Goal: Task Accomplishment & Management: Complete application form

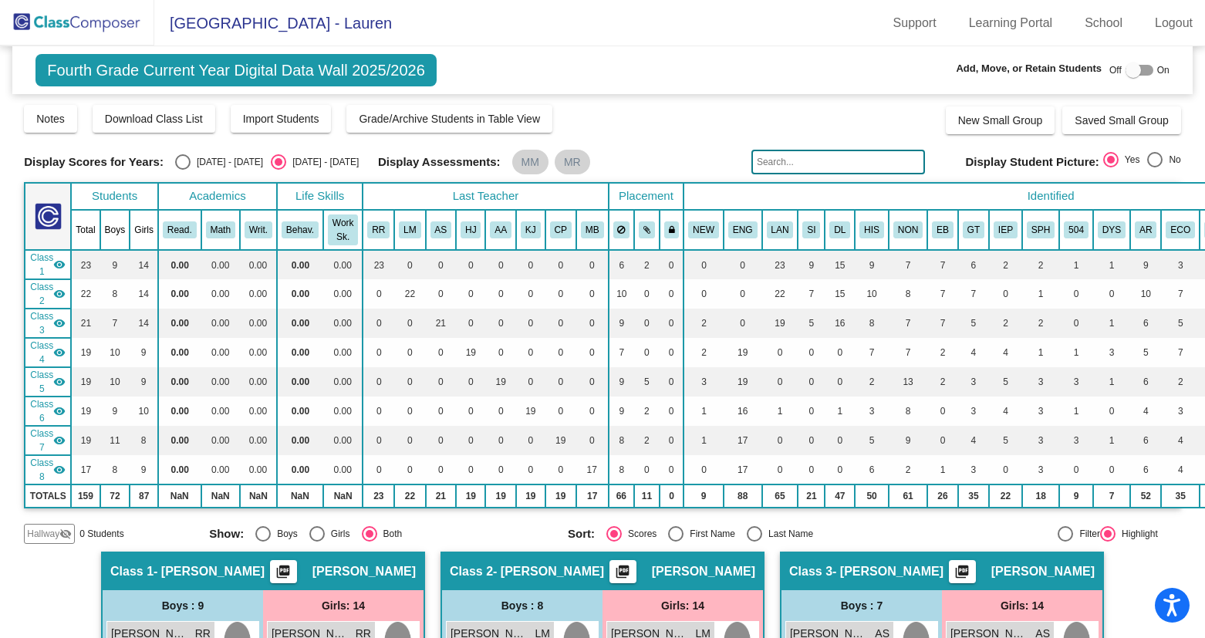
scroll to position [525, 0]
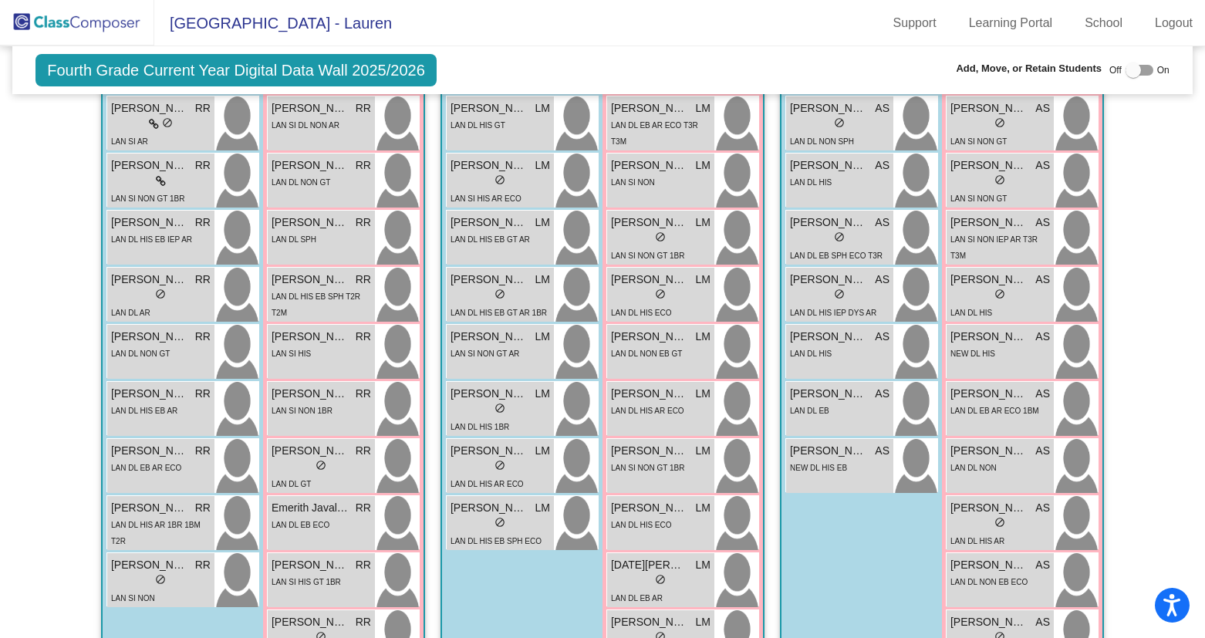
click at [77, 16] on img at bounding box center [77, 23] width 154 height 46
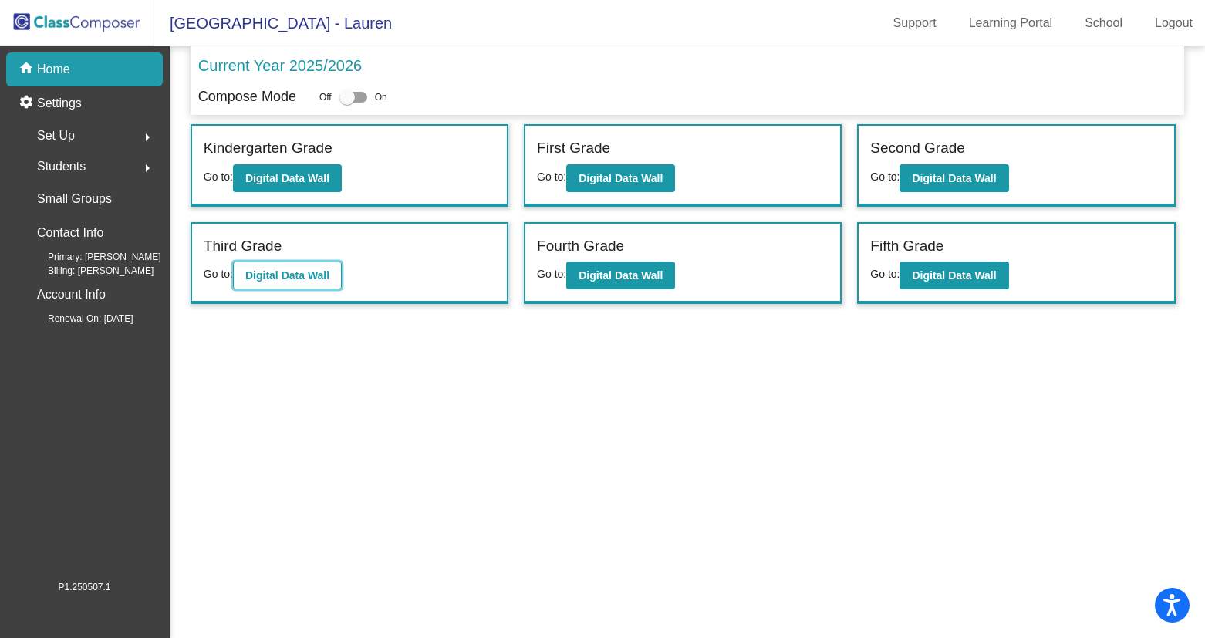
click at [276, 282] on b "Digital Data Wall" at bounding box center [287, 275] width 84 height 12
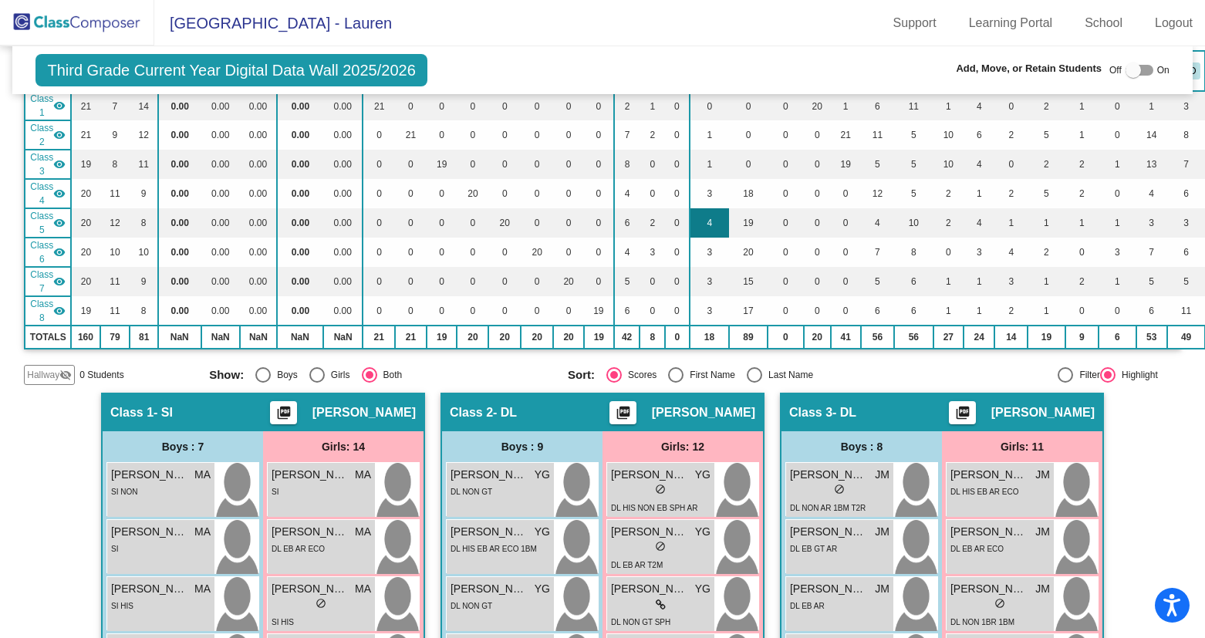
scroll to position [164, 0]
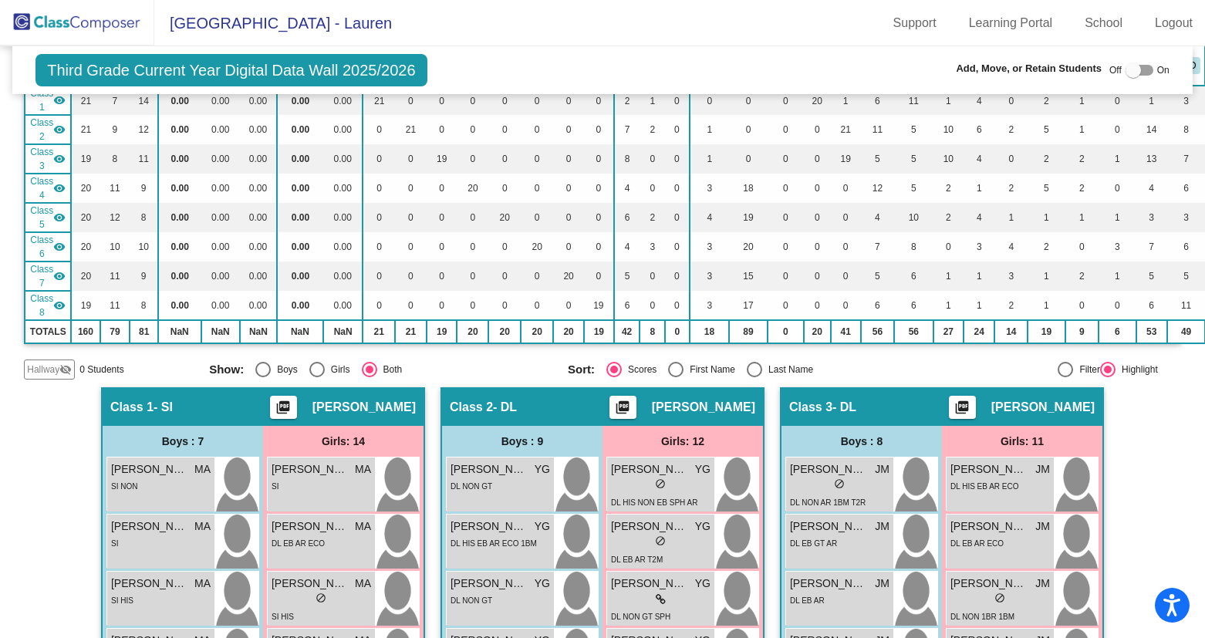
click at [1133, 69] on div at bounding box center [1140, 70] width 28 height 11
checkbox input "true"
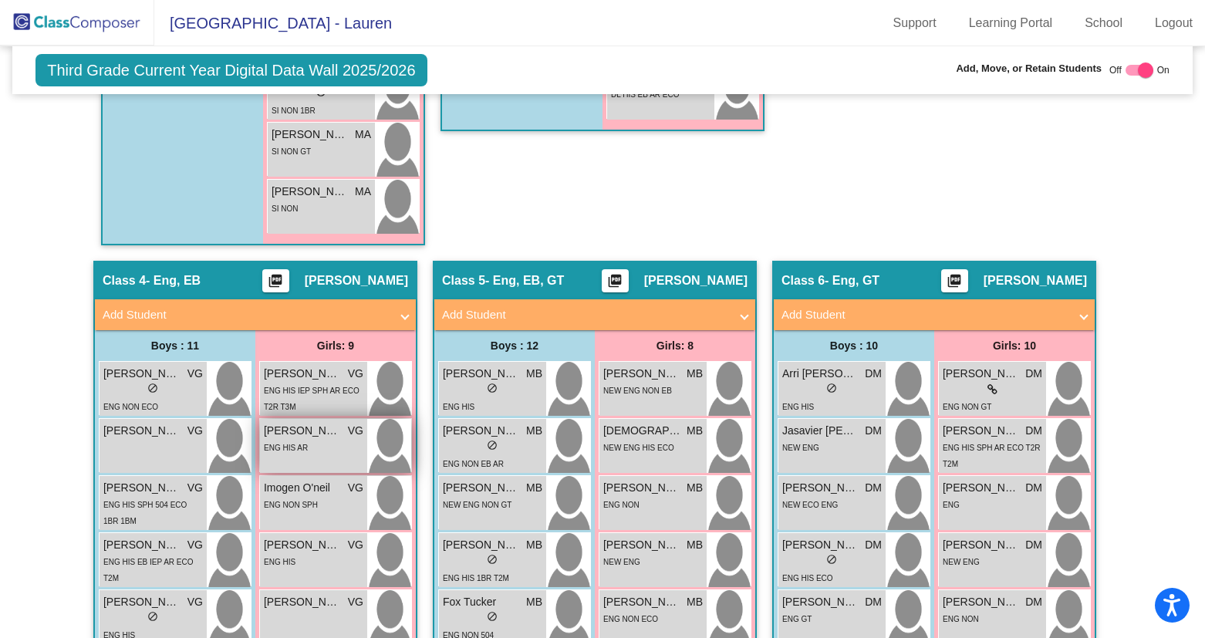
scroll to position [1222, 0]
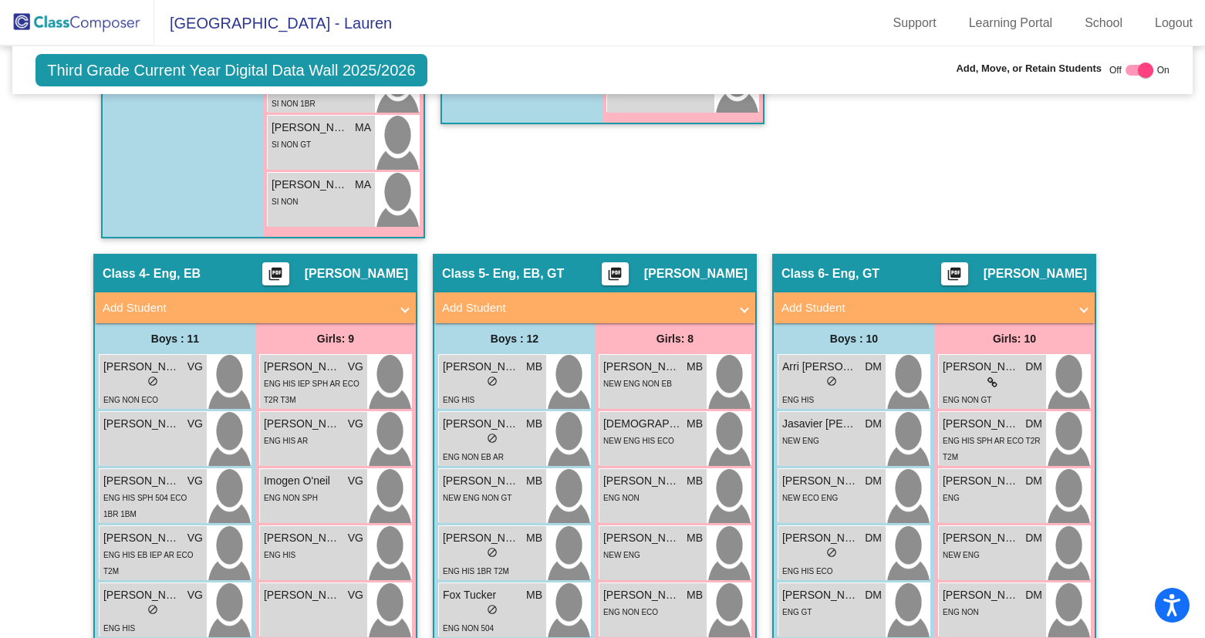
click at [402, 305] on span at bounding box center [405, 308] width 6 height 18
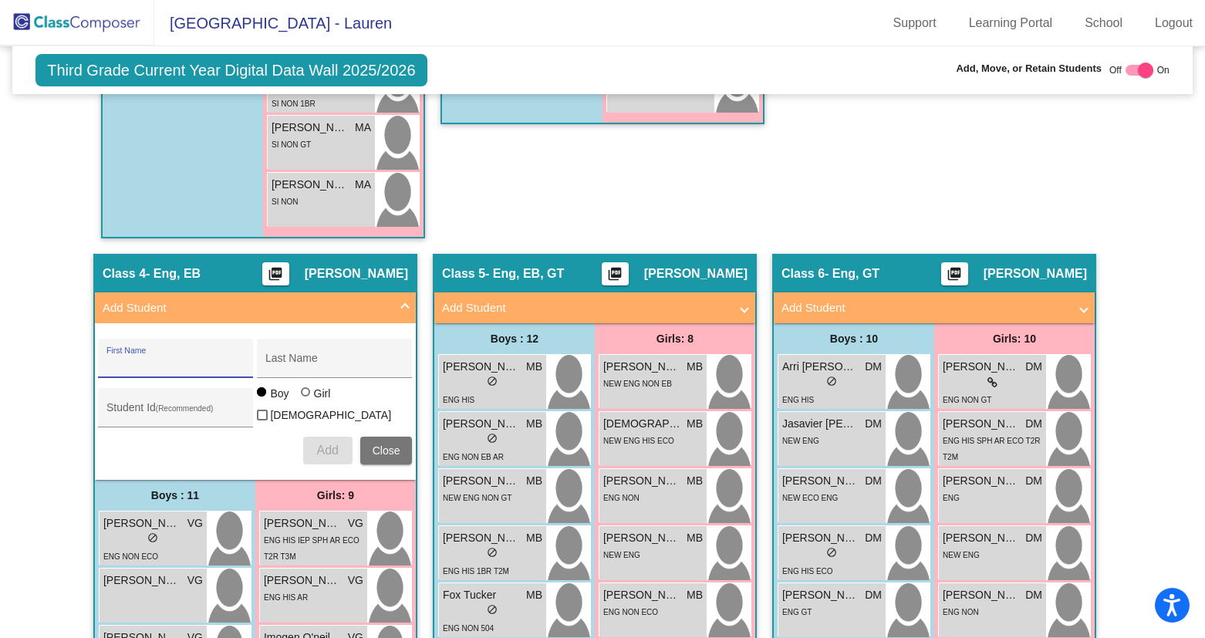
click at [179, 364] on input "First Name" at bounding box center [175, 364] width 139 height 12
type input "[PERSON_NAME]"
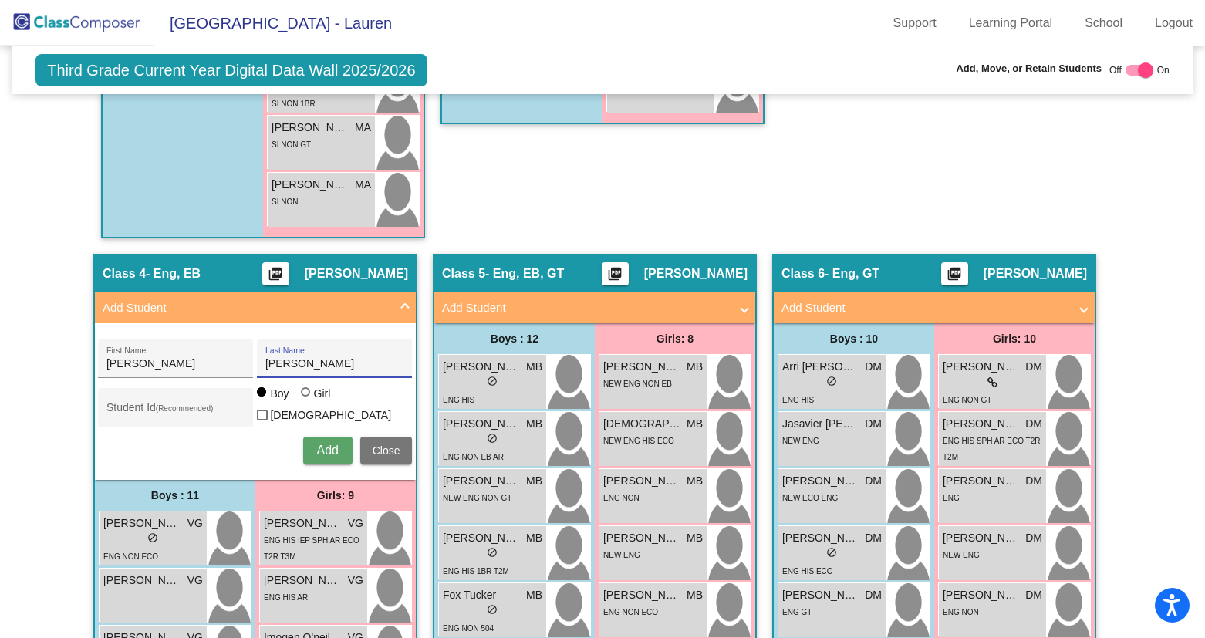
type input "[PERSON_NAME]"
click at [154, 407] on input "Student Id (Recommended)" at bounding box center [175, 413] width 139 height 12
paste input "512924"
type input "512924"
click at [316, 444] on span "Add" at bounding box center [327, 450] width 22 height 13
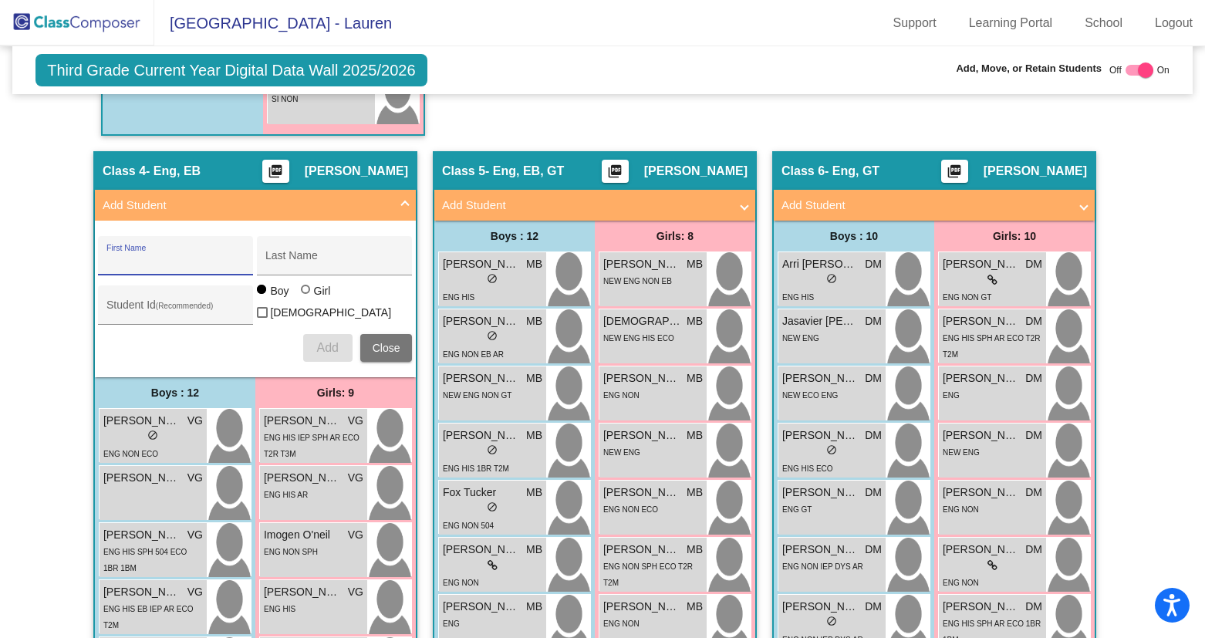
scroll to position [1284, 0]
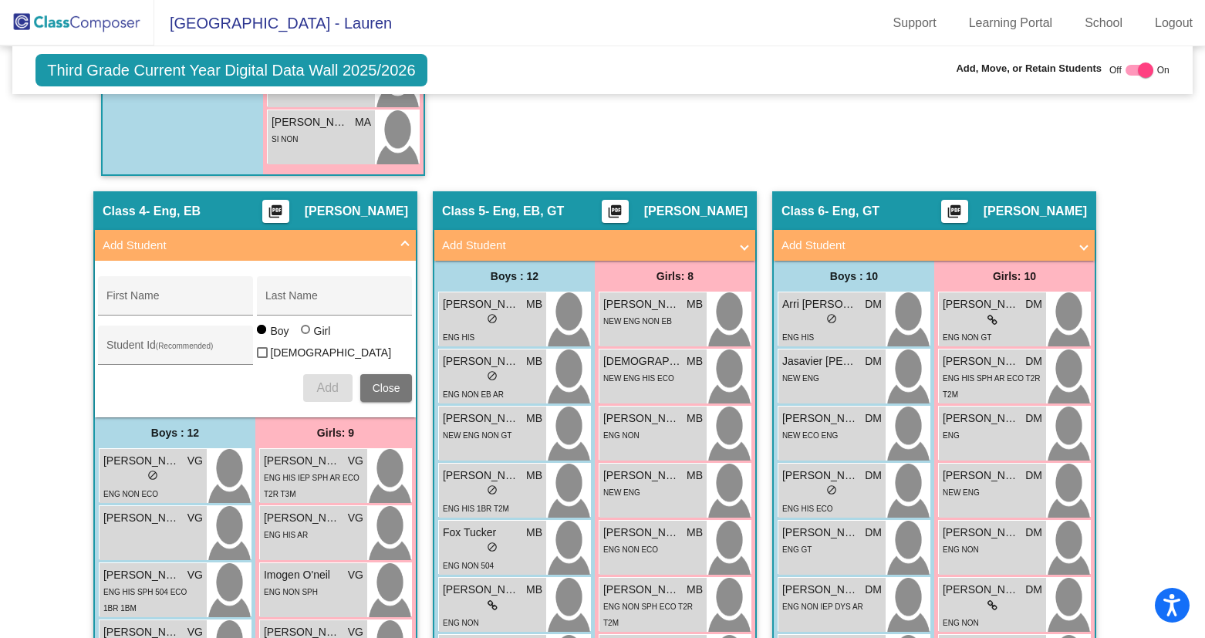
click at [395, 238] on span "Add Student" at bounding box center [252, 246] width 299 height 18
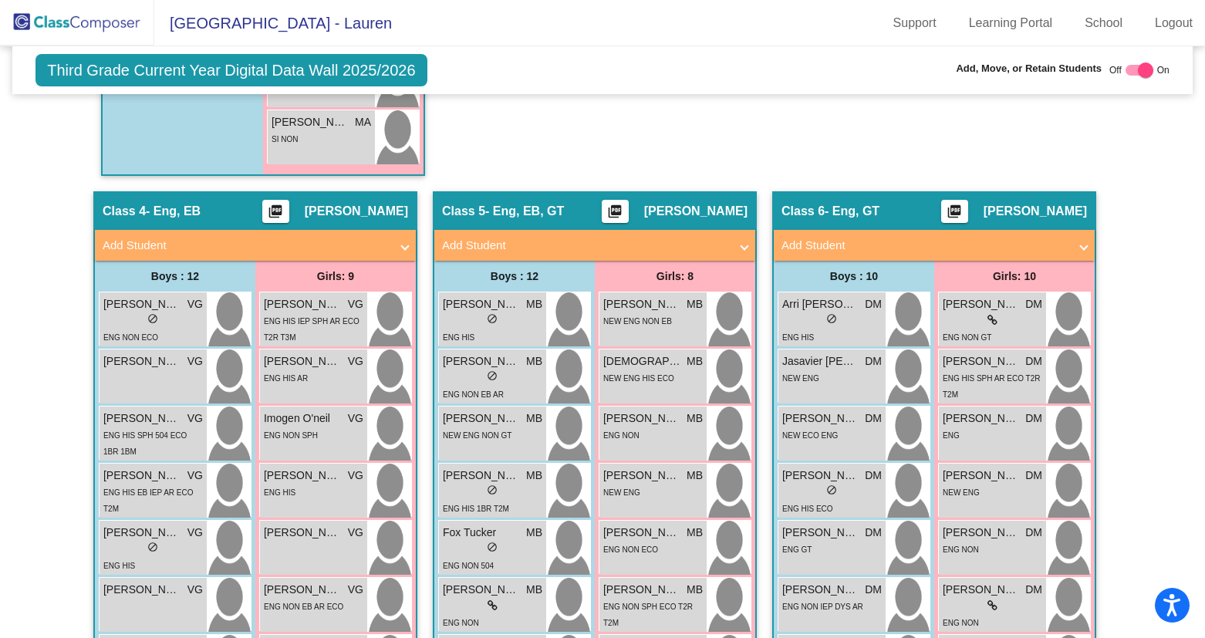
click at [1072, 238] on span "Add Student" at bounding box center [930, 246] width 299 height 18
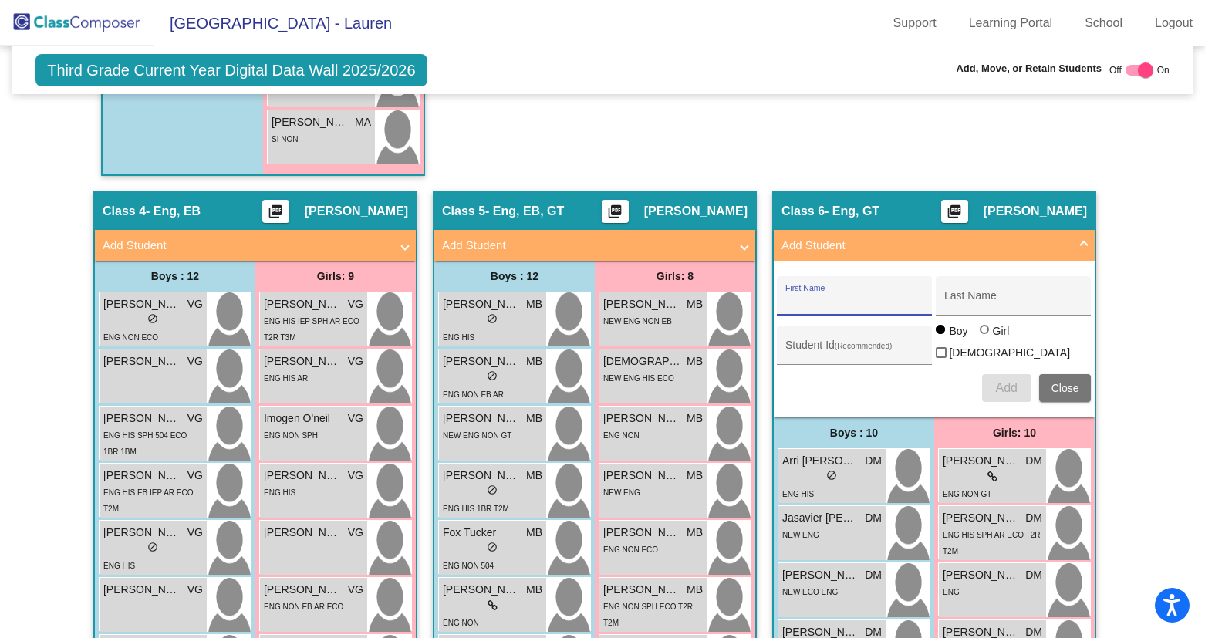
click at [834, 300] on input "First Name" at bounding box center [854, 301] width 139 height 12
type input "Charlotte"
type input "[PERSON_NAME]"
click at [982, 334] on div at bounding box center [984, 329] width 9 height 9
click at [985, 338] on input "Girl" at bounding box center [985, 337] width 1 height 1
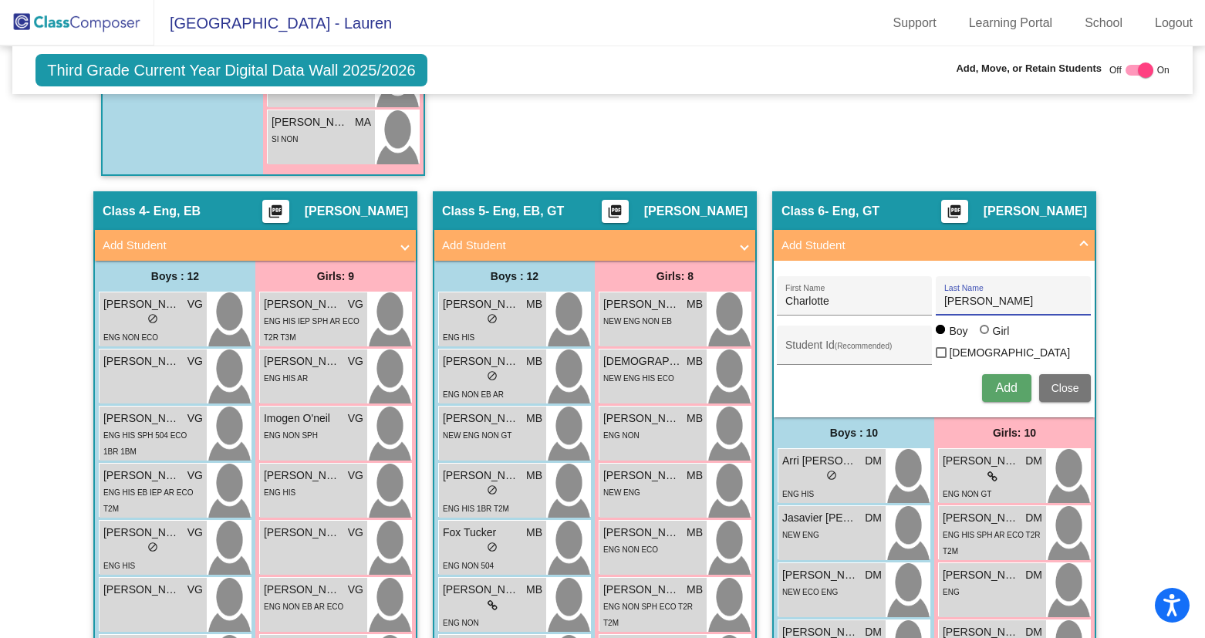
radio input "true"
click at [997, 388] on span "Add" at bounding box center [1006, 387] width 22 height 13
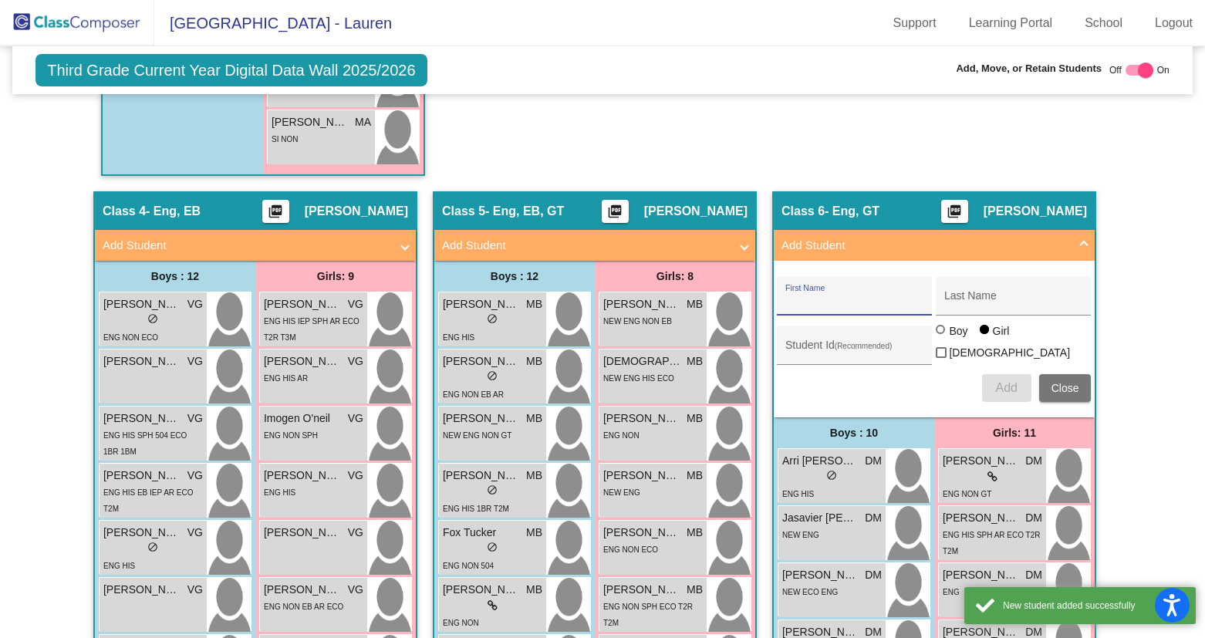
click at [1081, 238] on span at bounding box center [1084, 246] width 6 height 18
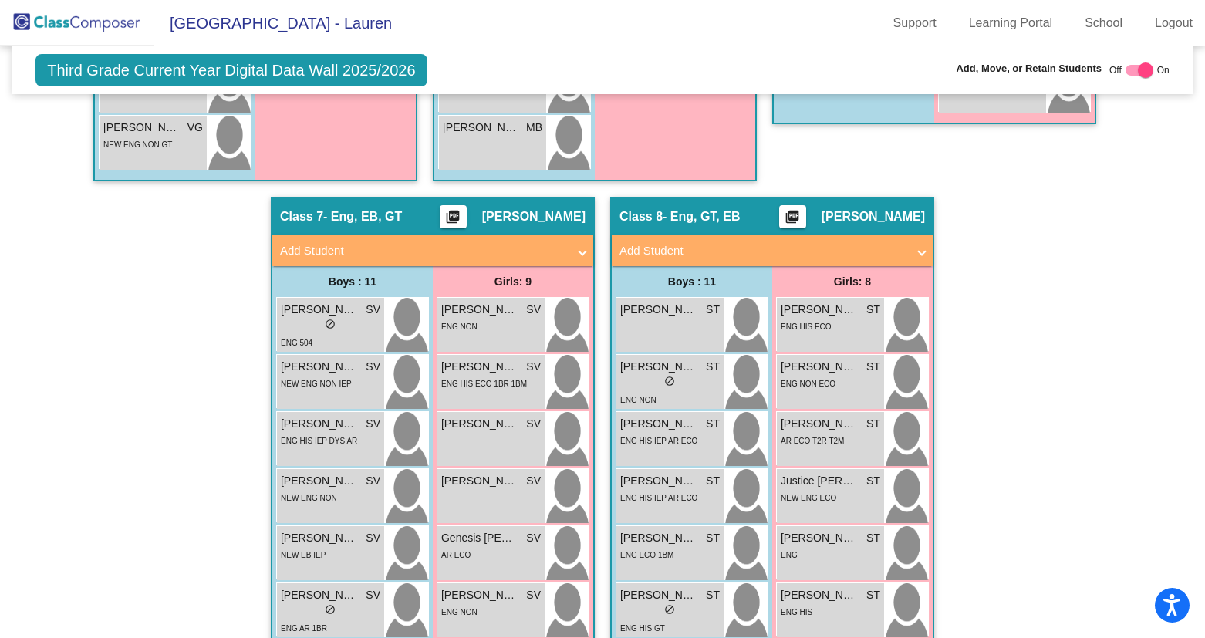
scroll to position [2090, 0]
click at [579, 251] on span at bounding box center [582, 250] width 6 height 18
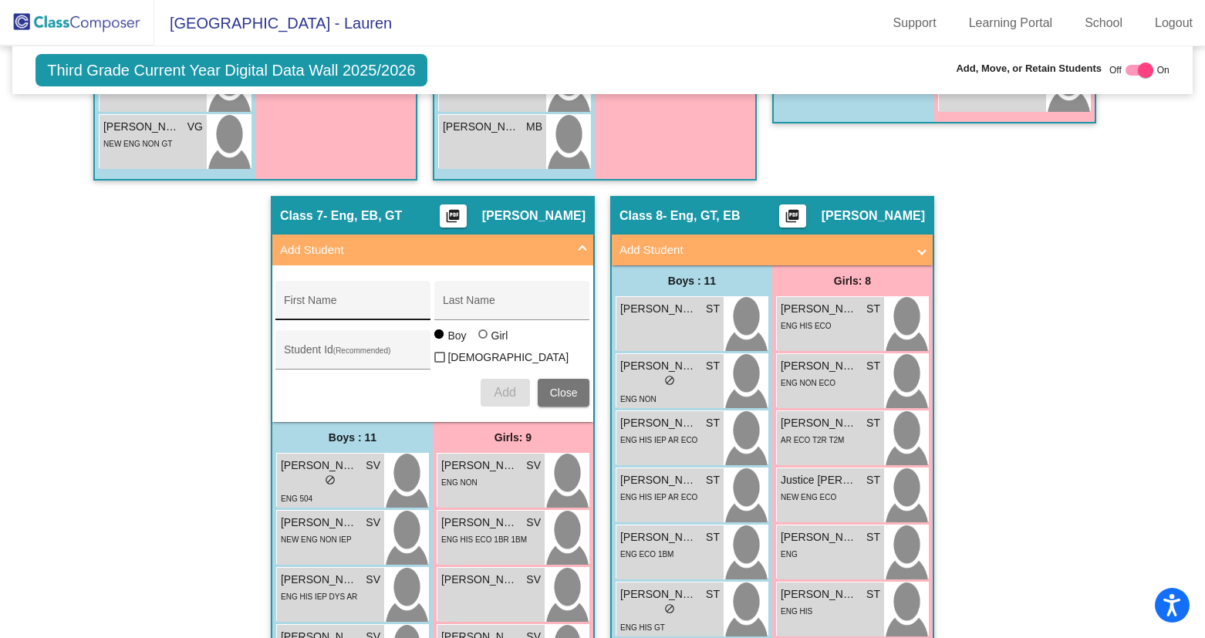
click at [384, 298] on div "First Name" at bounding box center [353, 305] width 139 height 32
type input "[PERSON_NAME]"
click at [498, 386] on span "Add" at bounding box center [505, 392] width 22 height 13
click at [579, 248] on span at bounding box center [582, 250] width 6 height 18
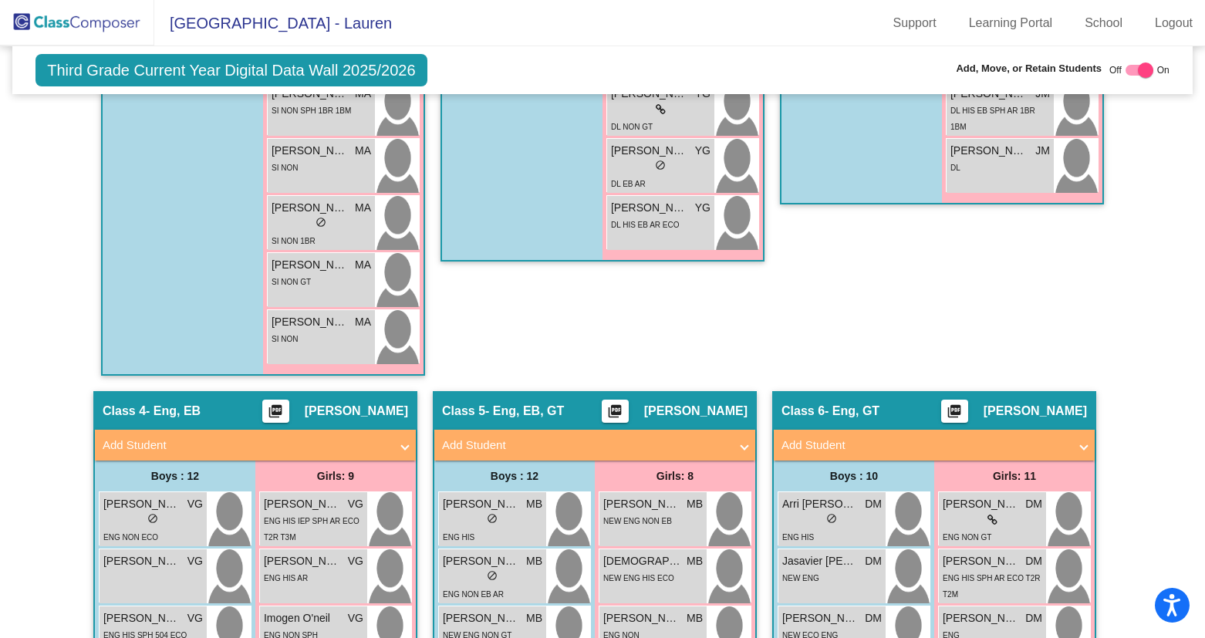
scroll to position [0, 0]
